Goal: Transaction & Acquisition: Purchase product/service

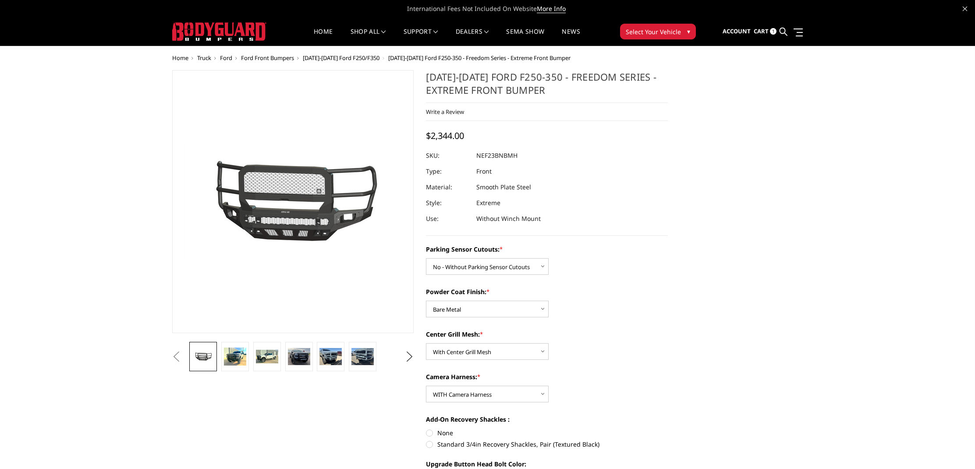
select select "2582"
select select "2584"
select select "2586"
select select "2588"
click at [560, 288] on label "Powder Coat Finish: *" at bounding box center [547, 291] width 242 height 9
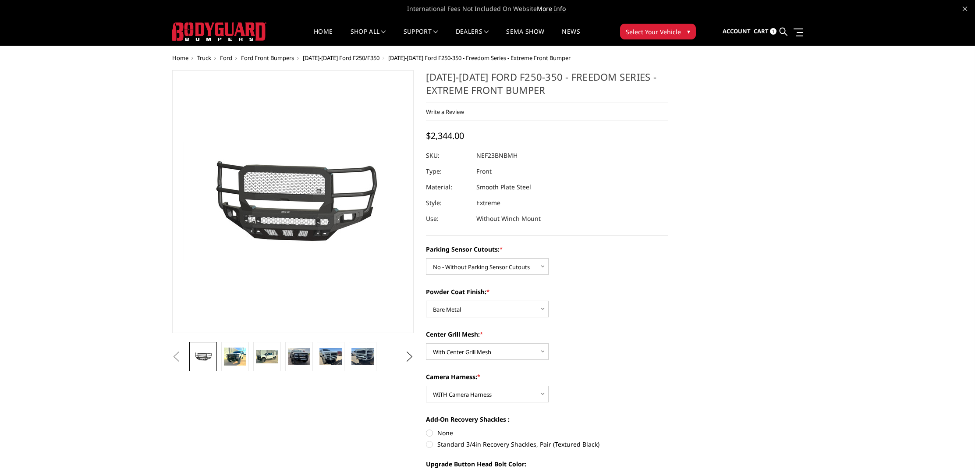
click at [549, 301] on select "Choose Options Bare Metal Textured Black Powder Coat" at bounding box center [487, 309] width 123 height 17
click at [642, 203] on dl "SKU: NEF23BNBMH UPC: Type: Front Material: Smooth Plate Steel Style: Extreme Us…" at bounding box center [547, 187] width 242 height 79
click at [573, 241] on section "2023-2025 Ford F250-350 - Freedom Series - Extreme Front Bumper Write a Review …" at bounding box center [547, 353] width 254 height 566
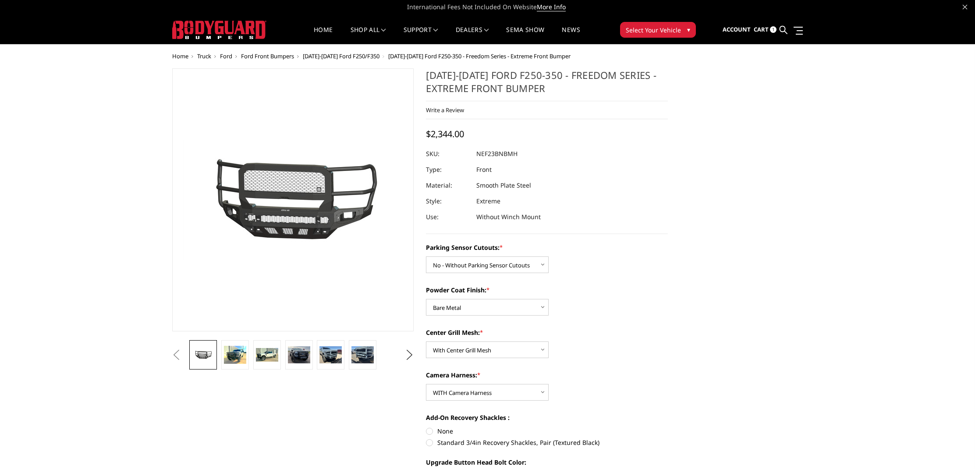
scroll to position [133, 0]
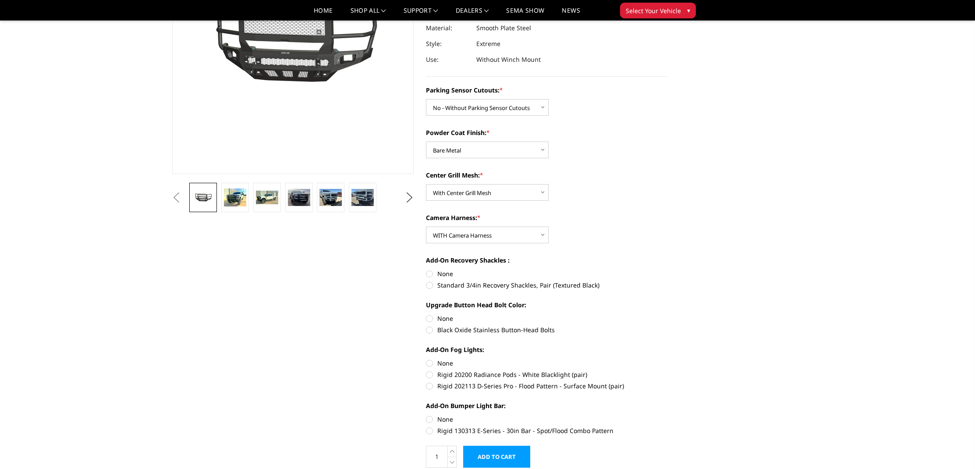
click at [434, 273] on label "None" at bounding box center [547, 273] width 242 height 9
click at [426, 270] on input "None" at bounding box center [426, 269] width 0 height 0
radio input "true"
click at [437, 319] on label "None" at bounding box center [547, 318] width 242 height 9
click at [426, 314] on input "None" at bounding box center [426, 314] width 0 height 0
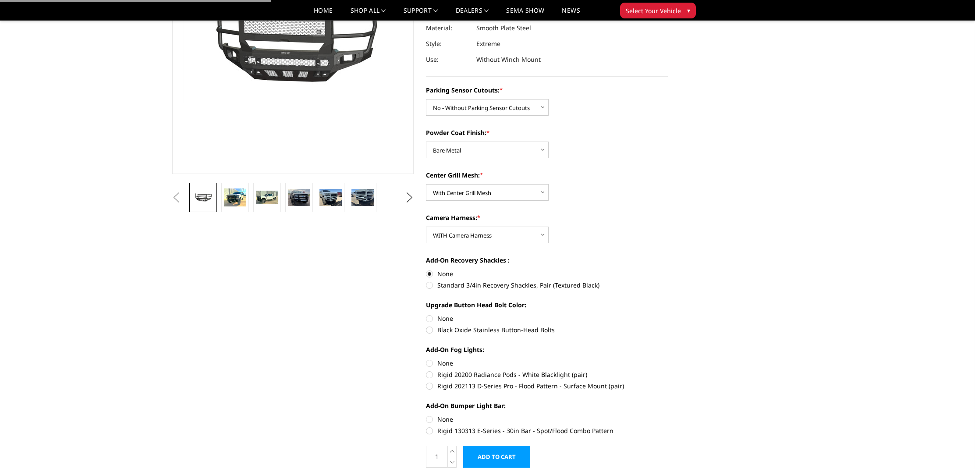
radio input "true"
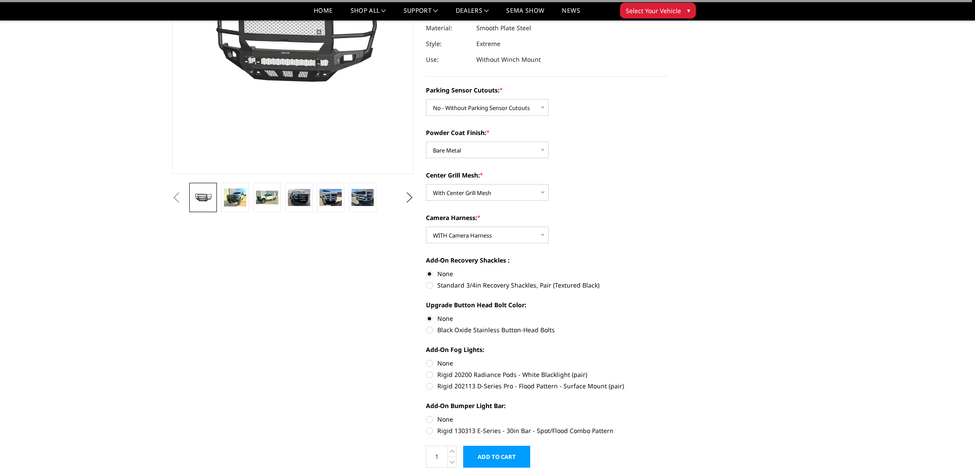
click at [443, 365] on label "None" at bounding box center [547, 362] width 242 height 9
click at [426, 359] on input "None" at bounding box center [426, 358] width 0 height 0
radio input "true"
click at [441, 421] on label "None" at bounding box center [547, 419] width 242 height 9
click at [426, 415] on input "None" at bounding box center [426, 415] width 0 height 0
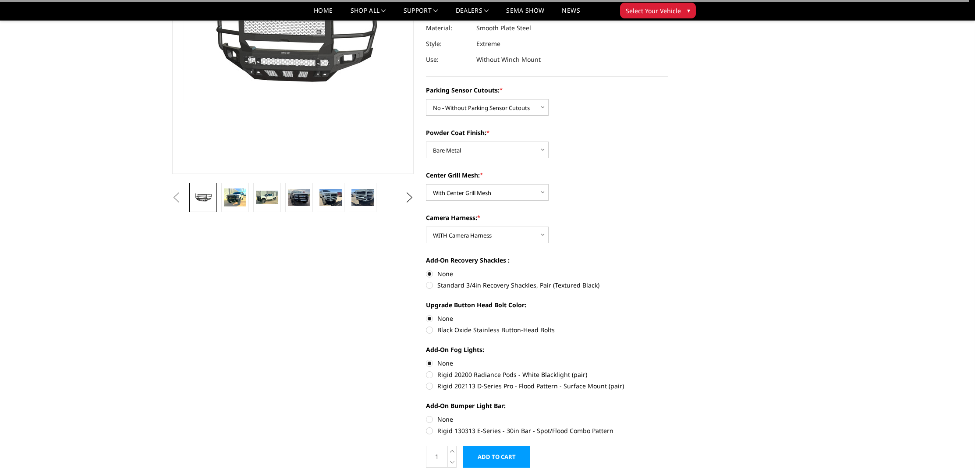
radio input "true"
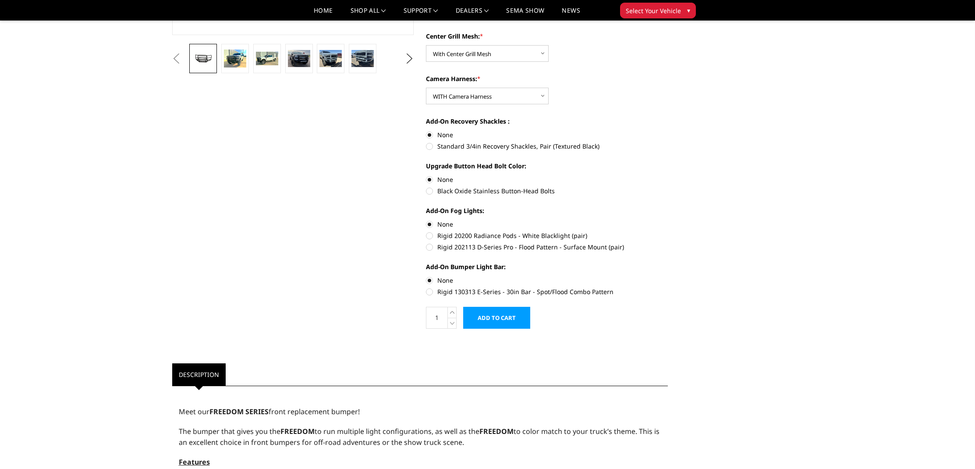
scroll to position [0, 0]
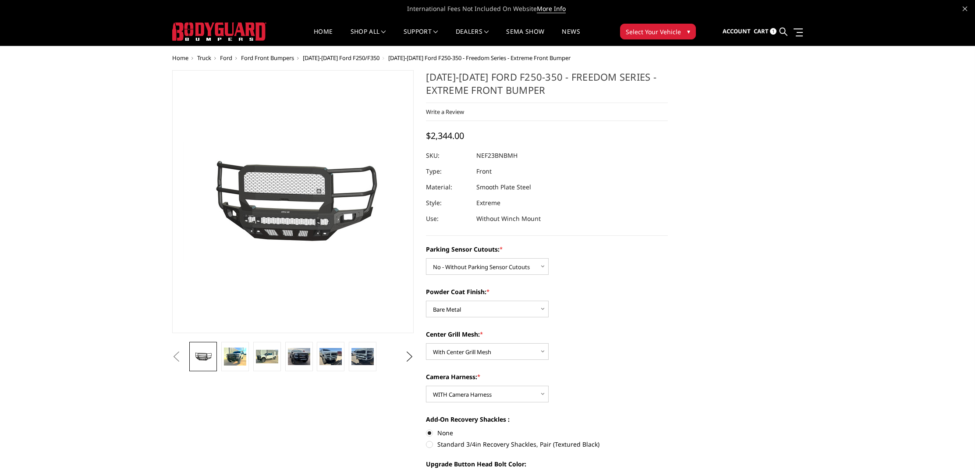
click at [772, 33] on span "1" at bounding box center [773, 31] width 7 height 7
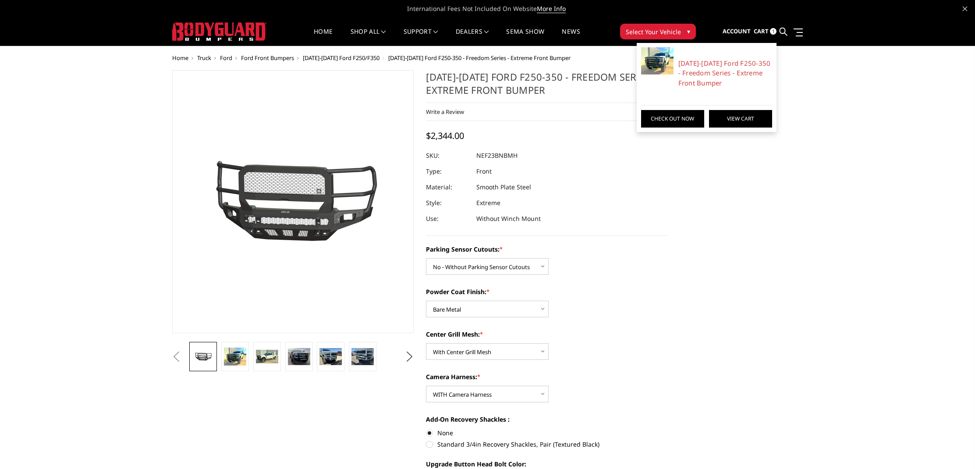
click at [725, 118] on link "View Cart" at bounding box center [740, 119] width 63 height 18
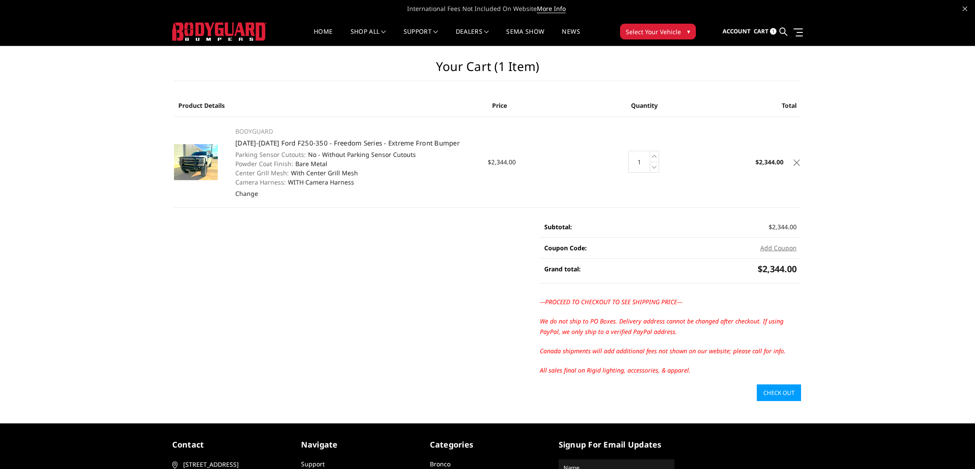
click at [610, 137] on td "Quantity: 1 Increase Quantity: Decrease Quantity:" at bounding box center [644, 162] width 105 height 91
click at [275, 142] on link "[DATE]-[DATE] Ford F250-350 - Freedom Series - Extreme Front Bumper" at bounding box center [347, 142] width 224 height 9
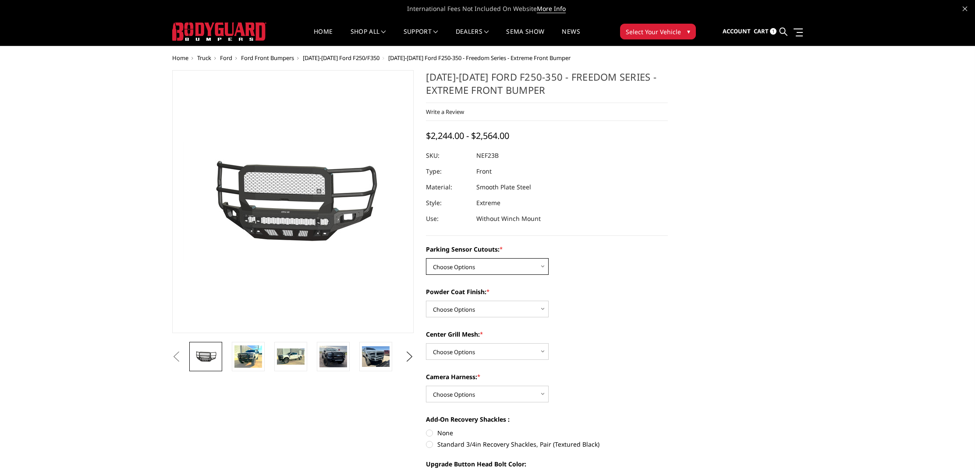
select select "2582"
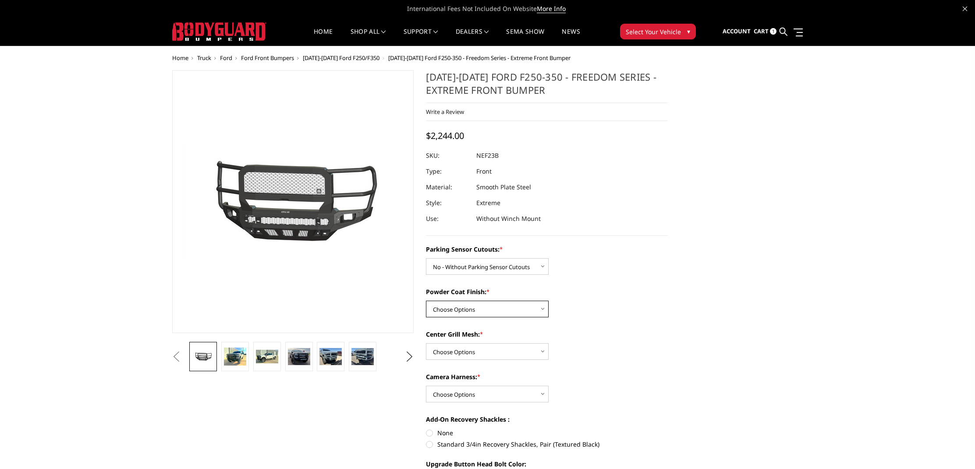
select select "2584"
select select "2586"
select select "2588"
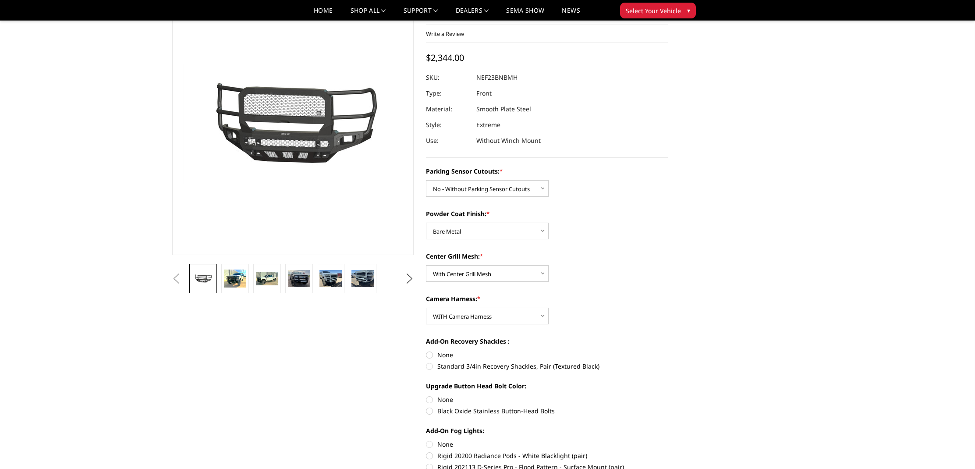
click at [426, 354] on section "2023-2025 Ford F250-350 - Freedom Series - Extreme Front Bumper Write a Review …" at bounding box center [547, 275] width 254 height 566
click at [429, 354] on label "None" at bounding box center [547, 354] width 242 height 9
click at [426, 351] on input "None" at bounding box center [426, 350] width 0 height 0
radio input "true"
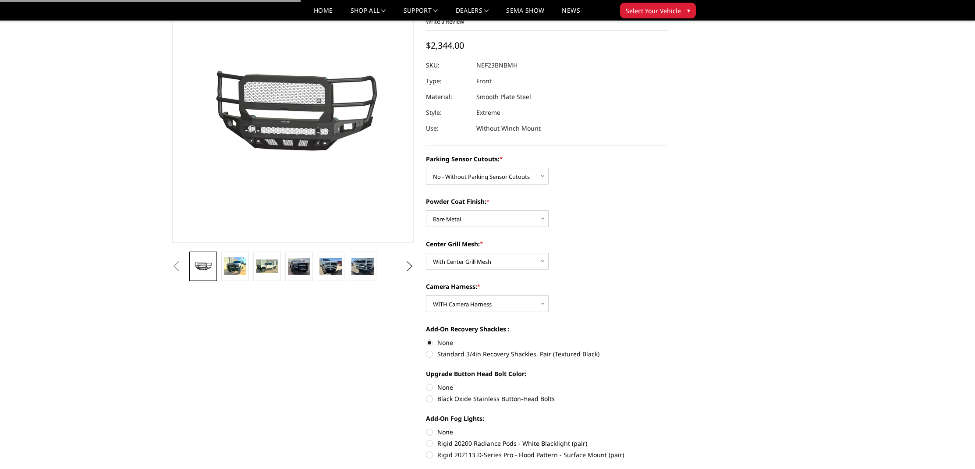
scroll to position [93, 0]
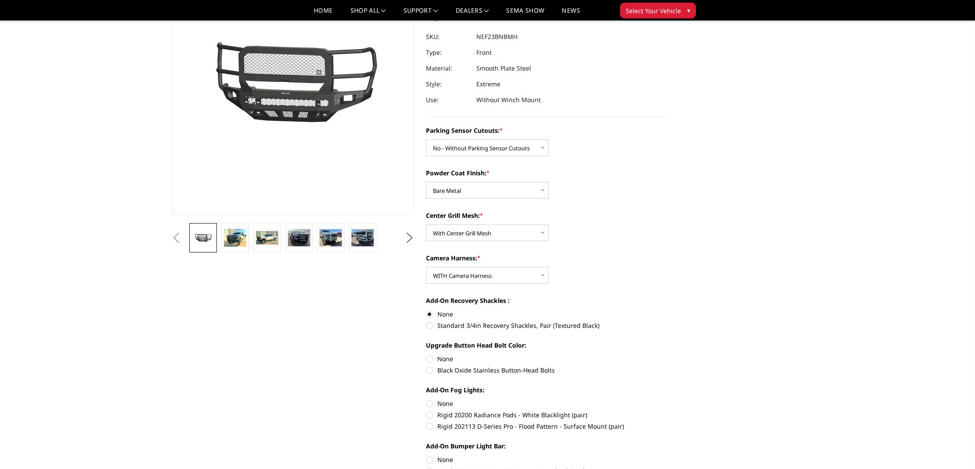
click at [433, 357] on label "None" at bounding box center [547, 358] width 242 height 9
click at [426, 355] on input "None" at bounding box center [426, 354] width 0 height 0
radio input "true"
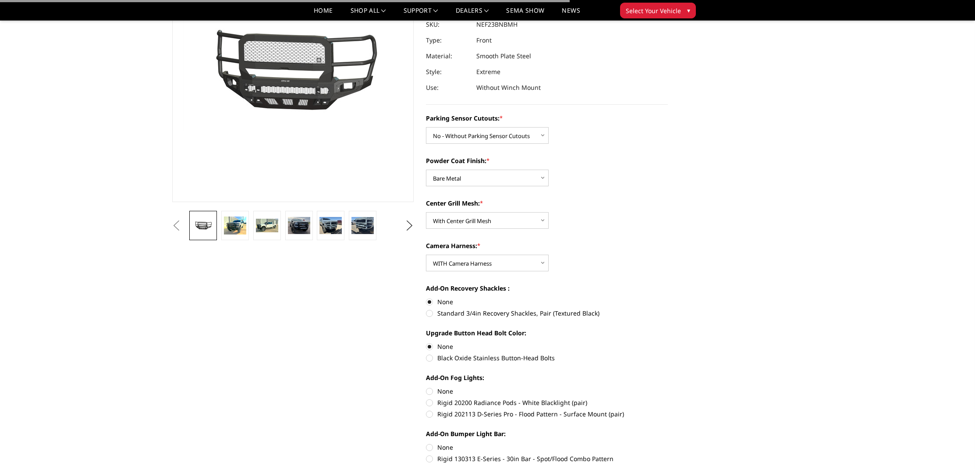
scroll to position [132, 0]
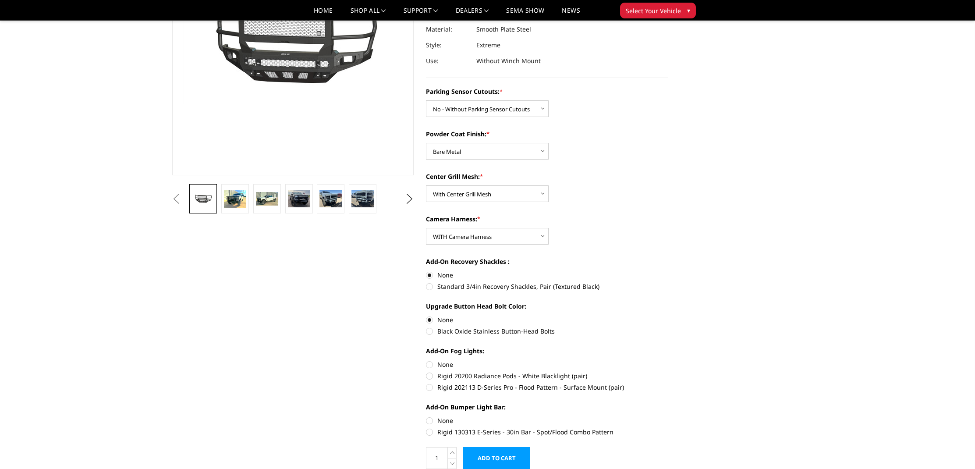
click at [433, 369] on label "None" at bounding box center [547, 364] width 242 height 9
click at [426, 360] on input "None" at bounding box center [426, 360] width 0 height 0
radio input "true"
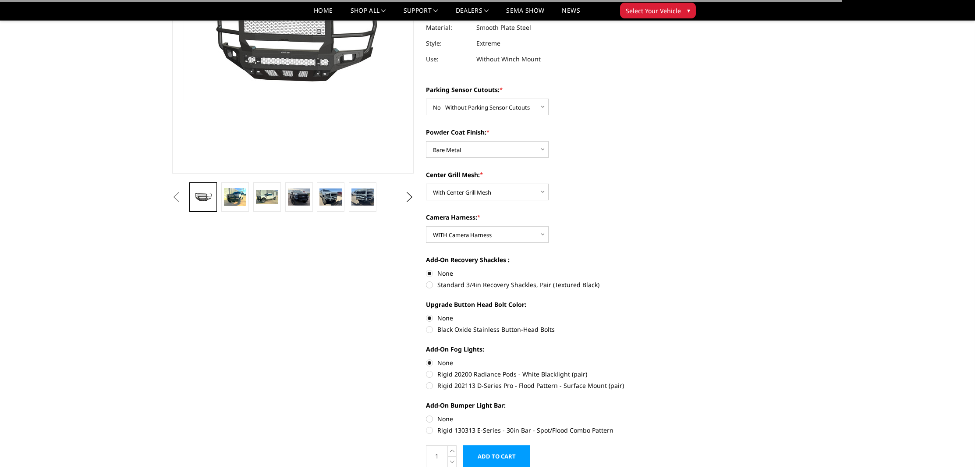
scroll to position [142, 0]
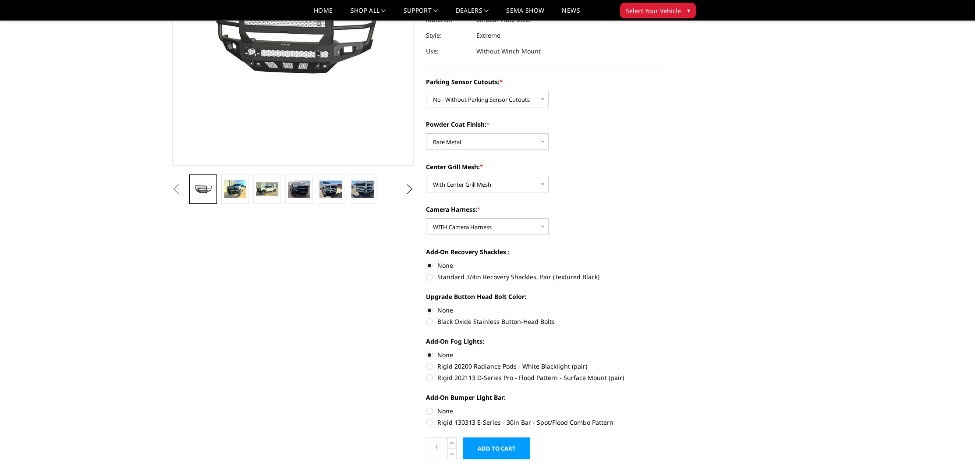
click at [431, 408] on label "None" at bounding box center [547, 410] width 242 height 9
click at [426, 407] on input "None" at bounding box center [426, 406] width 0 height 0
radio input "true"
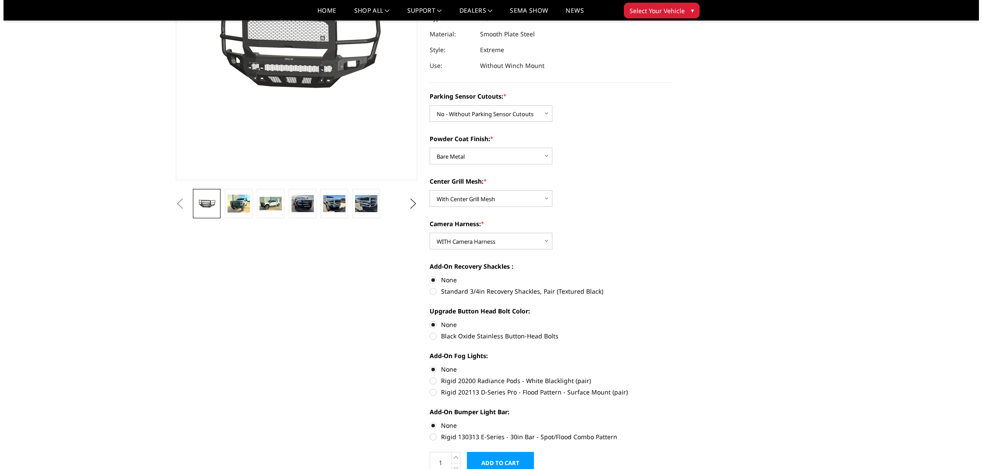
scroll to position [160, 0]
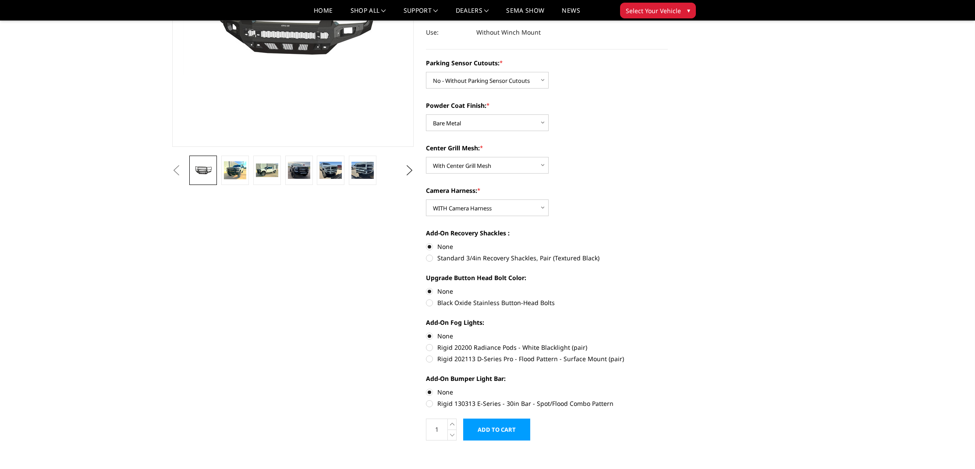
click at [512, 429] on input "Add to Cart" at bounding box center [496, 429] width 67 height 22
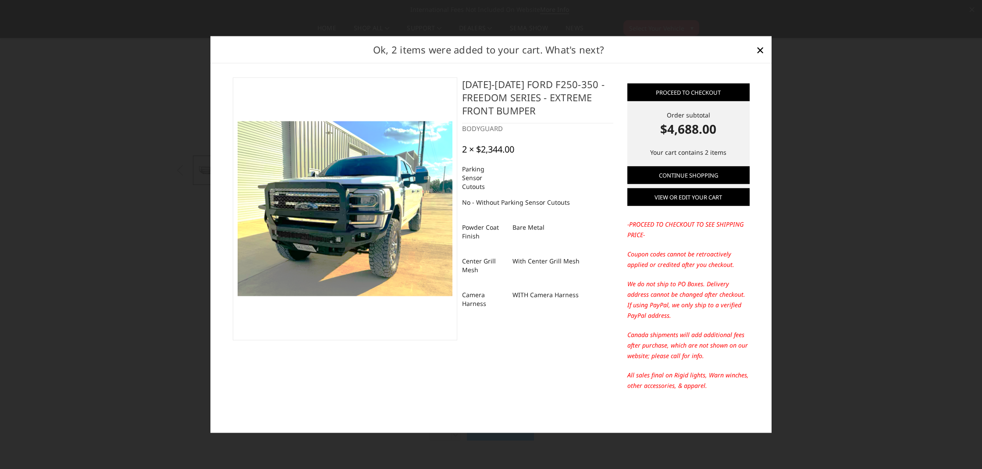
click at [698, 200] on link "View or edit your cart" at bounding box center [688, 197] width 122 height 18
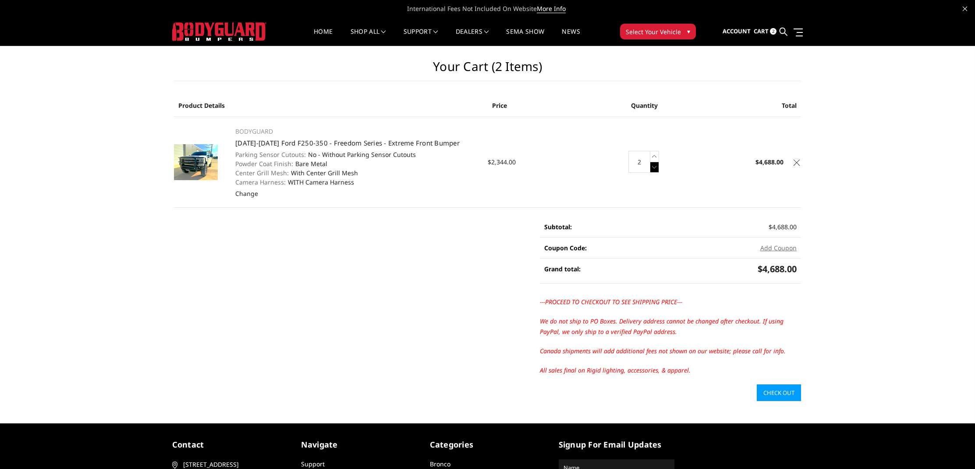
click at [654, 167] on icon at bounding box center [654, 167] width 9 height 11
click at [781, 394] on link "Check out" at bounding box center [779, 392] width 44 height 17
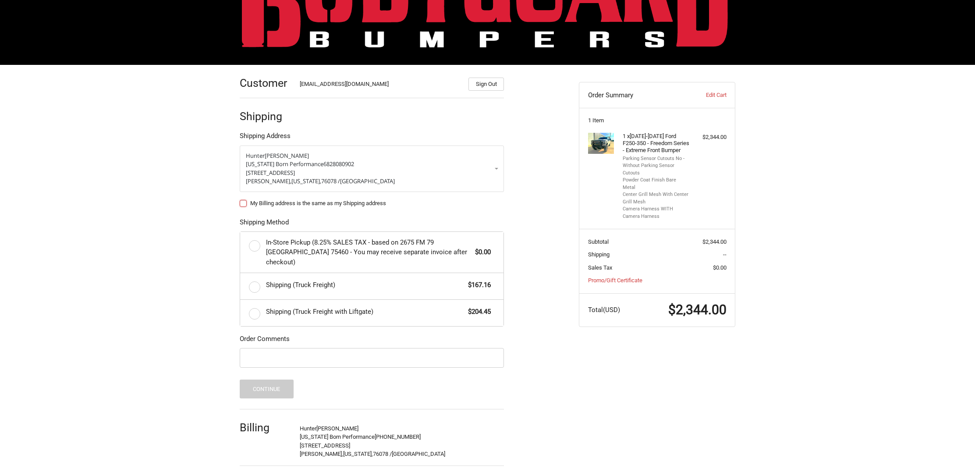
scroll to position [71, 0]
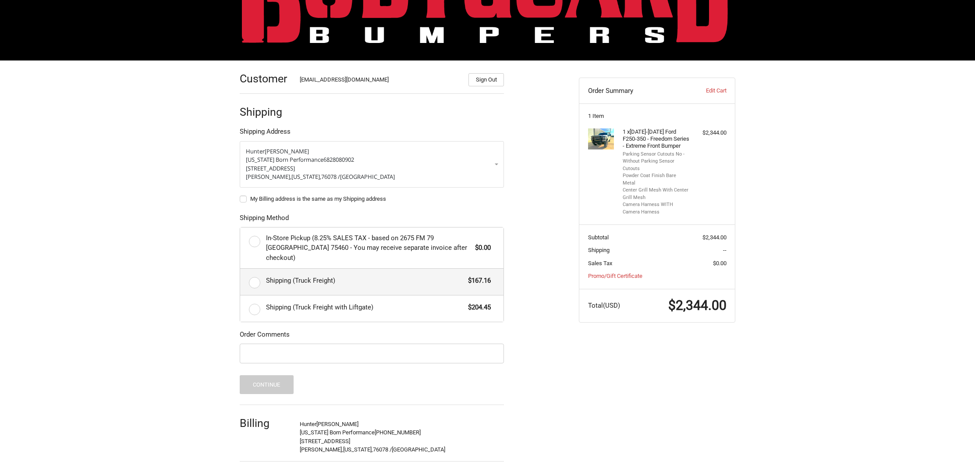
click at [308, 276] on span "Shipping (Truck Freight)" at bounding box center [365, 281] width 198 height 10
click at [241, 269] on input "Shipping (Truck Freight) $167.16" at bounding box center [240, 269] width 0 height 0
radio input "true"
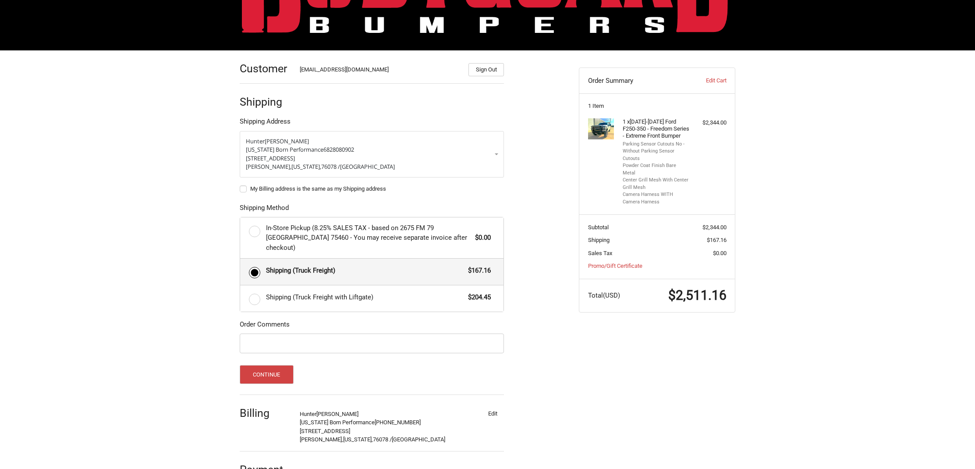
scroll to position [92, 0]
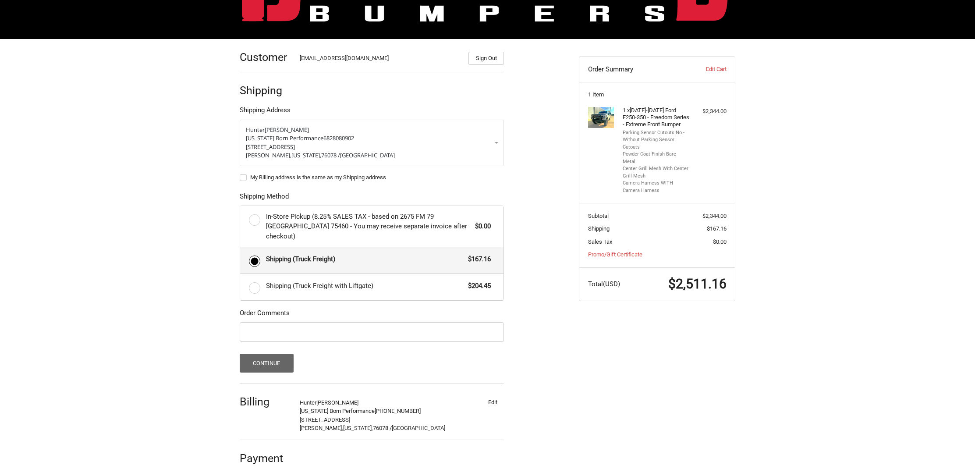
click at [273, 354] on button "Continue" at bounding box center [267, 363] width 54 height 19
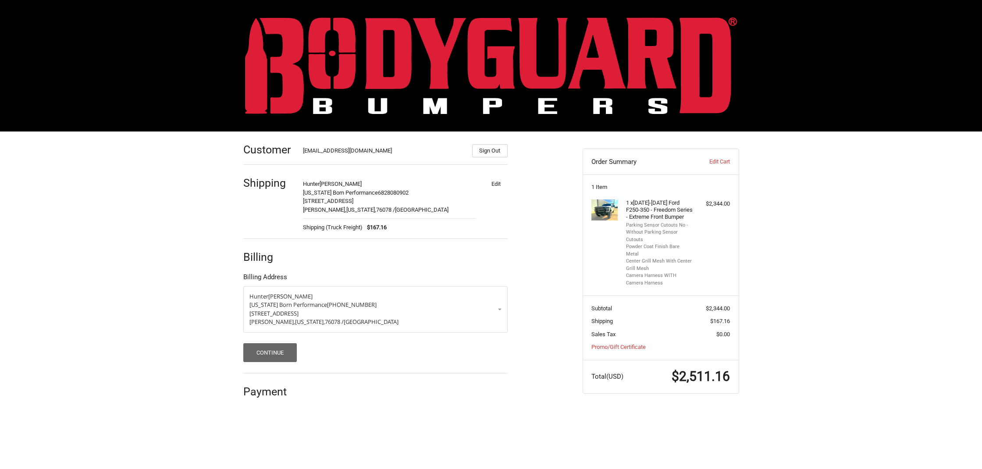
click at [282, 350] on button "Continue" at bounding box center [270, 352] width 54 height 19
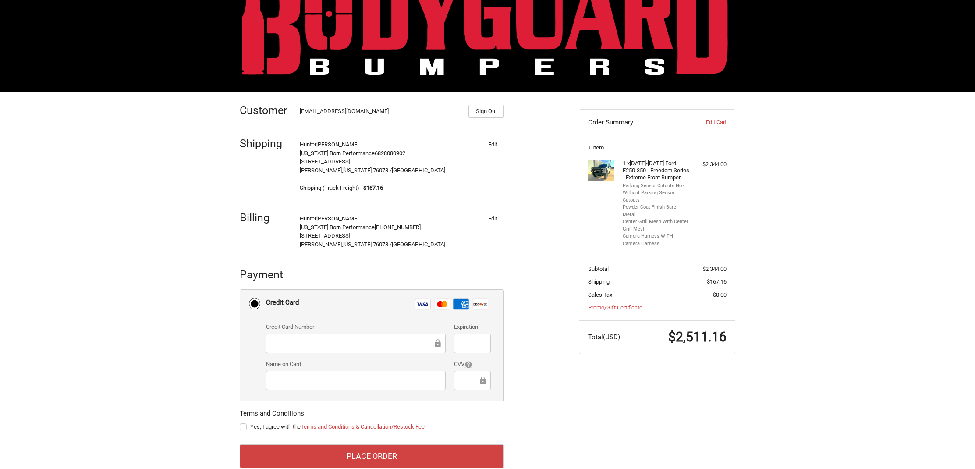
scroll to position [56, 0]
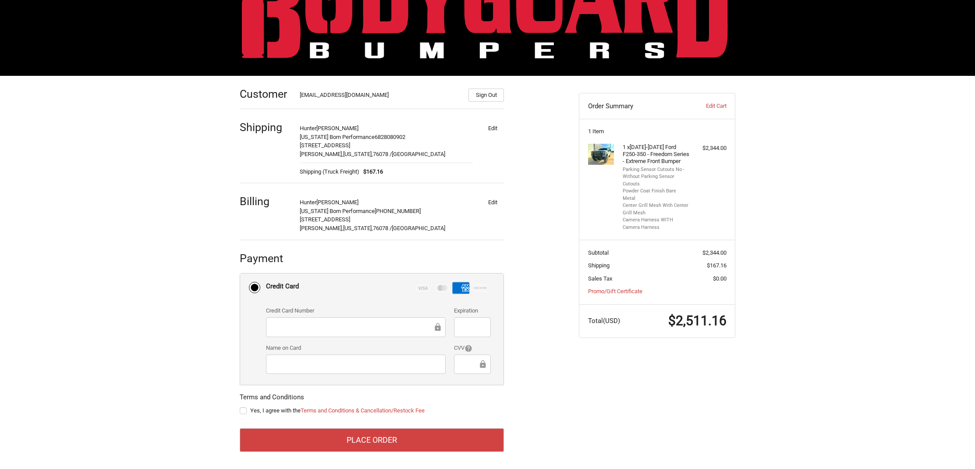
click at [241, 410] on label "Yes, I agree with the Terms and Conditions & Cancellation/Restock Fee" at bounding box center [372, 410] width 264 height 7
click at [240, 407] on input "Yes, I agree with the Terms and Conditions & Cancellation/Restock Fee" at bounding box center [240, 406] width 0 height 0
checkbox input "true"
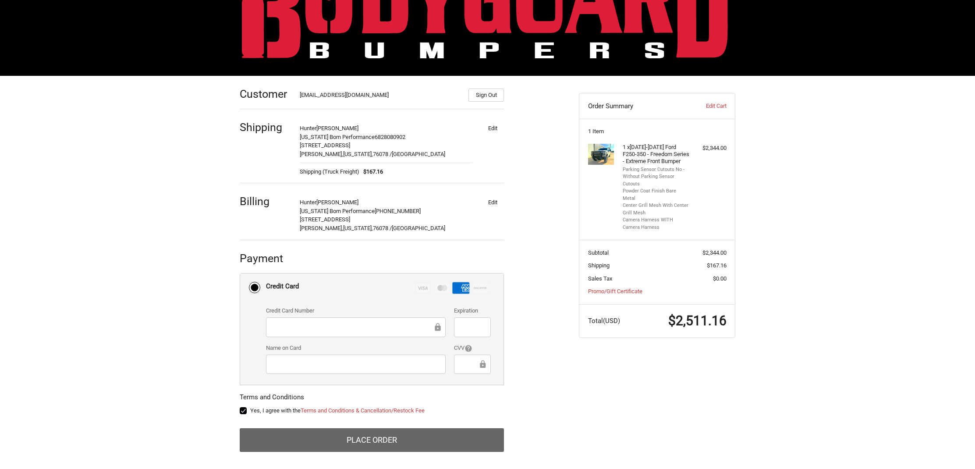
click at [406, 436] on button "Place Order" at bounding box center [372, 440] width 264 height 24
